Goal: Transaction & Acquisition: Book appointment/travel/reservation

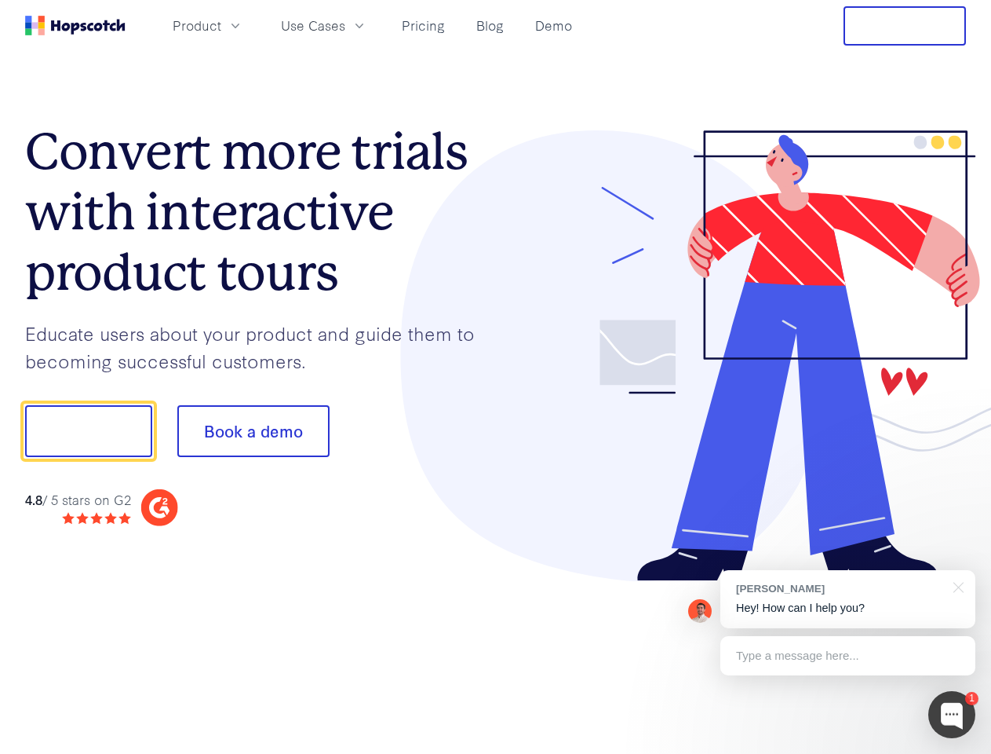
click at [496, 377] on div at bounding box center [731, 355] width 471 height 451
click at [221, 25] on span "Product" at bounding box center [197, 26] width 49 height 20
click at [345, 25] on span "Use Cases" at bounding box center [313, 26] width 64 height 20
click at [905, 26] on button "Free Trial" at bounding box center [905, 25] width 122 height 39
click at [88, 431] on button "Show me!" at bounding box center [88, 431] width 127 height 52
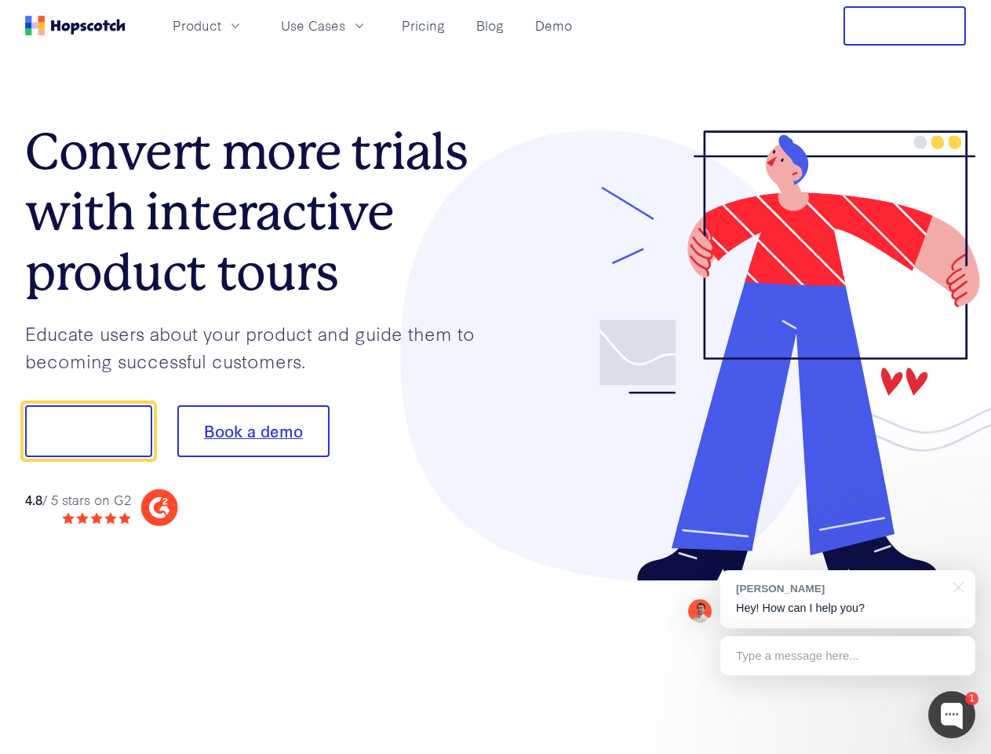
click at [253, 431] on button "Book a demo" at bounding box center [253, 431] width 152 height 52
click at [952, 714] on div at bounding box center [952, 714] width 47 height 47
click at [848, 599] on div "[PERSON_NAME] Hey! How can I help you?" at bounding box center [848, 599] width 255 height 58
click at [956, 586] on div at bounding box center [828, 429] width 294 height 524
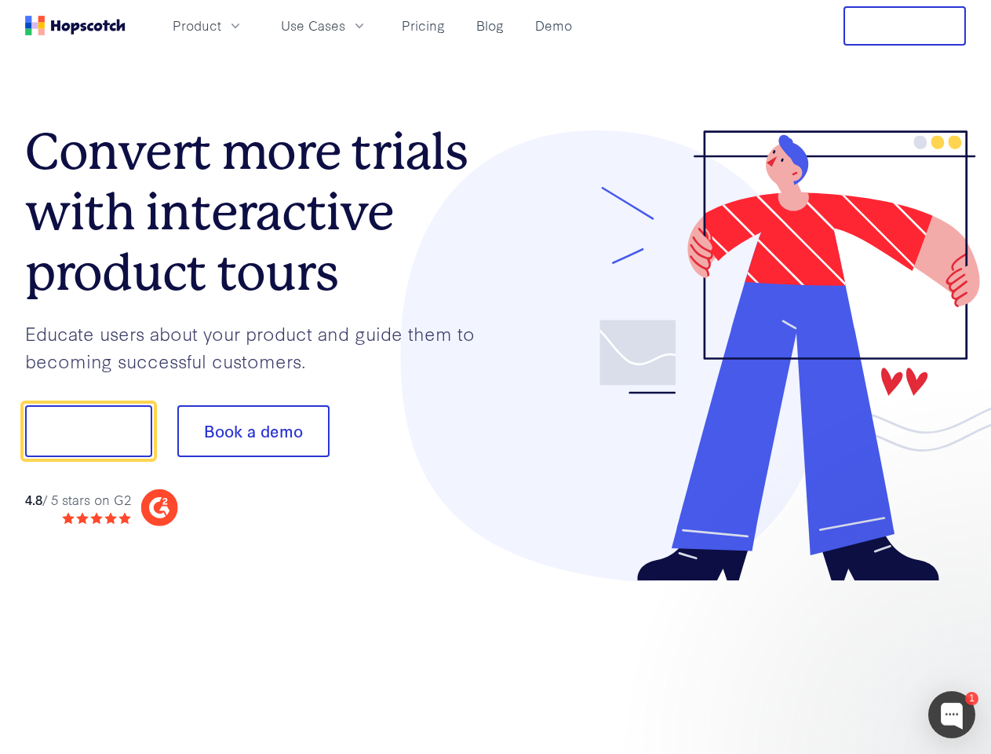
click at [848, 655] on div at bounding box center [828, 534] width 294 height 313
